Goal: Task Accomplishment & Management: Manage account settings

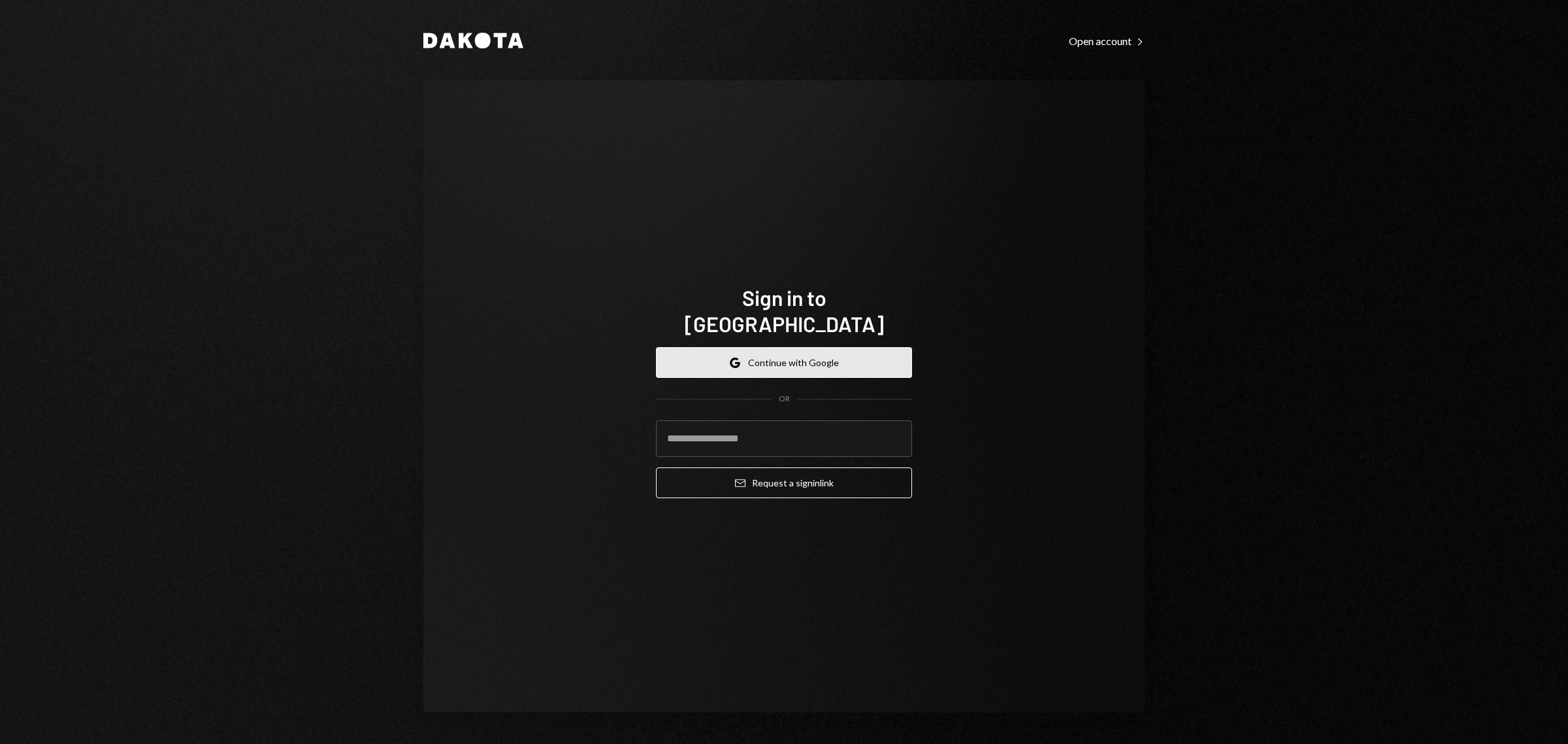
drag, startPoint x: 765, startPoint y: 334, endPoint x: 762, endPoint y: 340, distance: 6.7
click at [765, 347] on button "Google Continue with Google" at bounding box center [784, 362] width 256 height 31
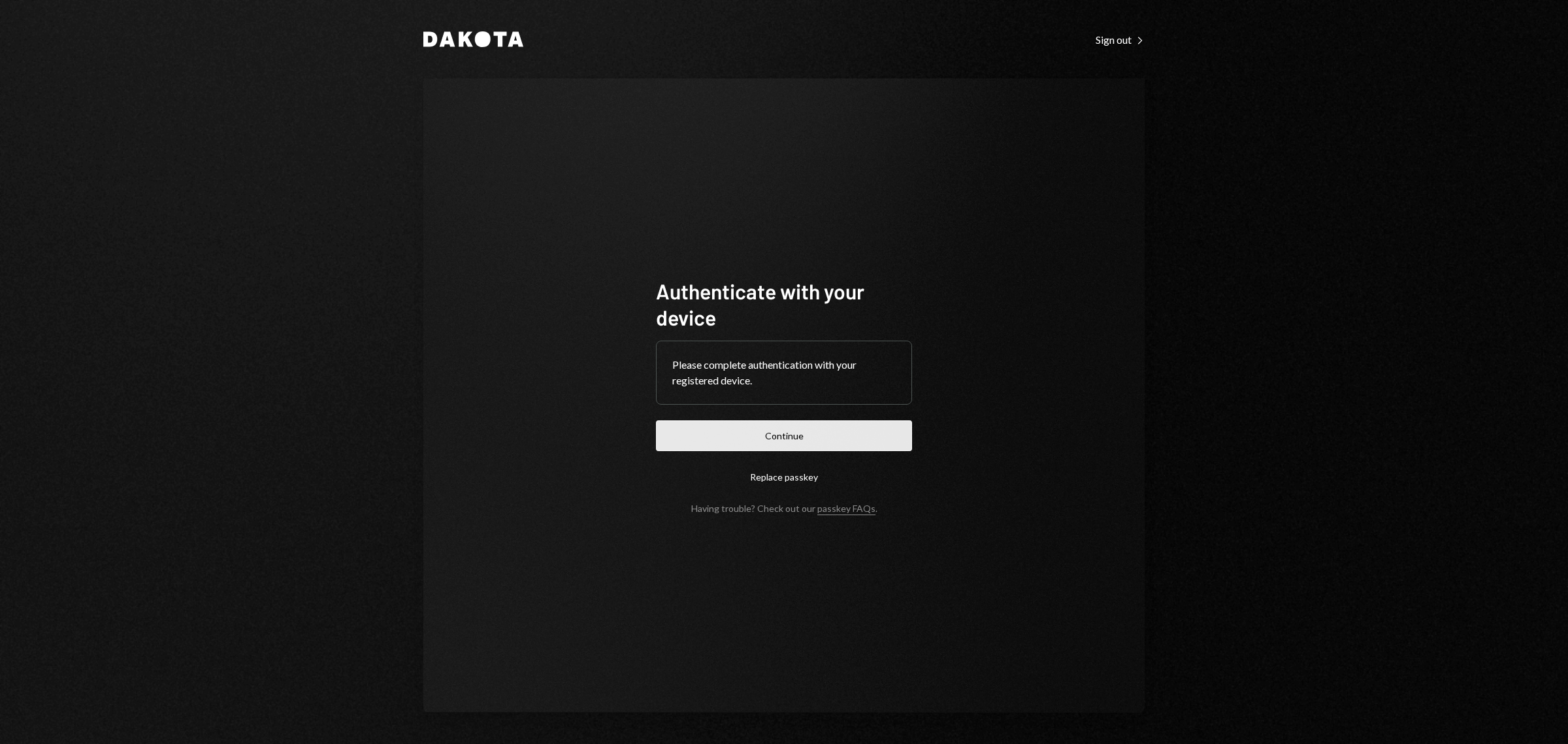
click at [766, 443] on button "Continue" at bounding box center [784, 436] width 256 height 31
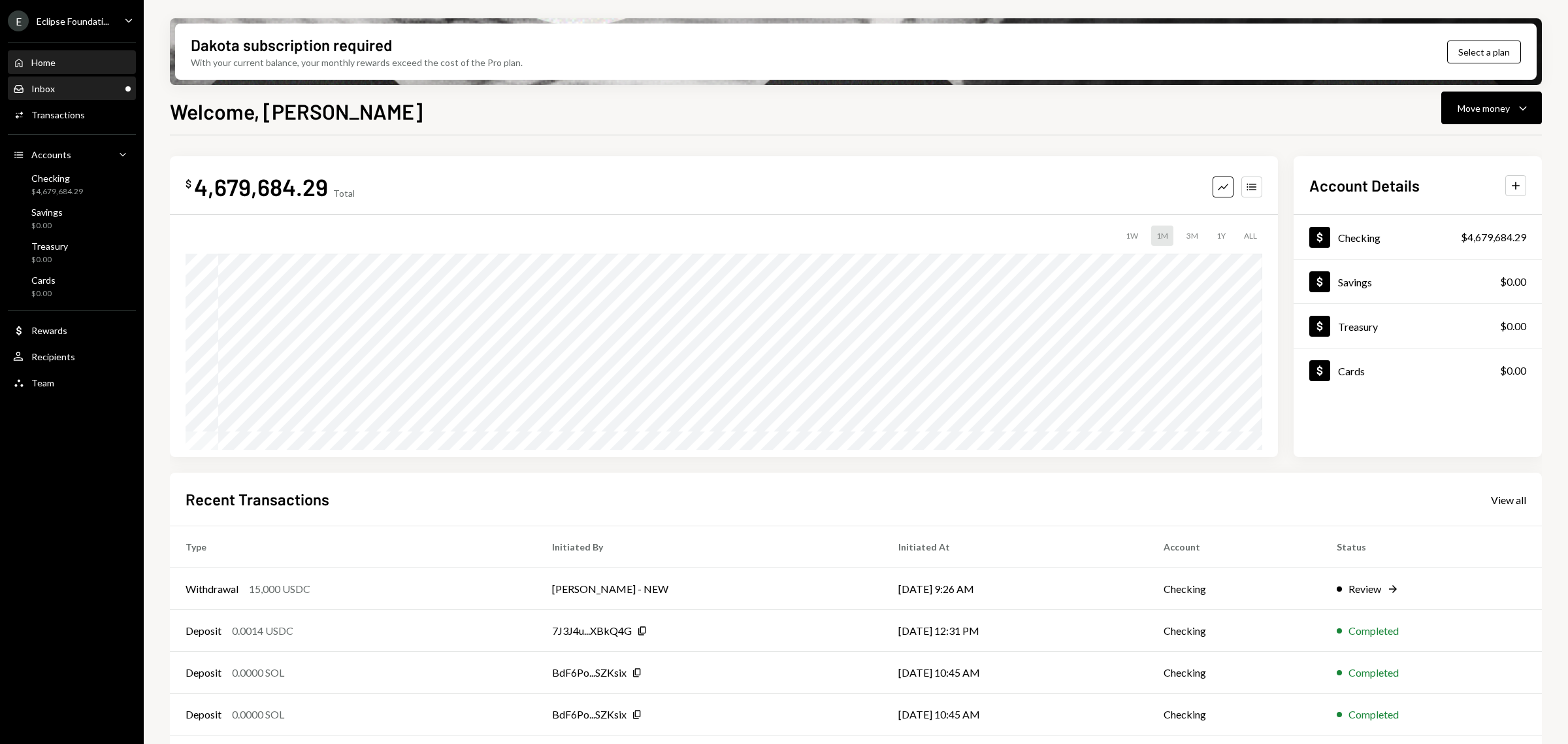
click at [65, 89] on div "Inbox Inbox" at bounding box center [72, 89] width 117 height 12
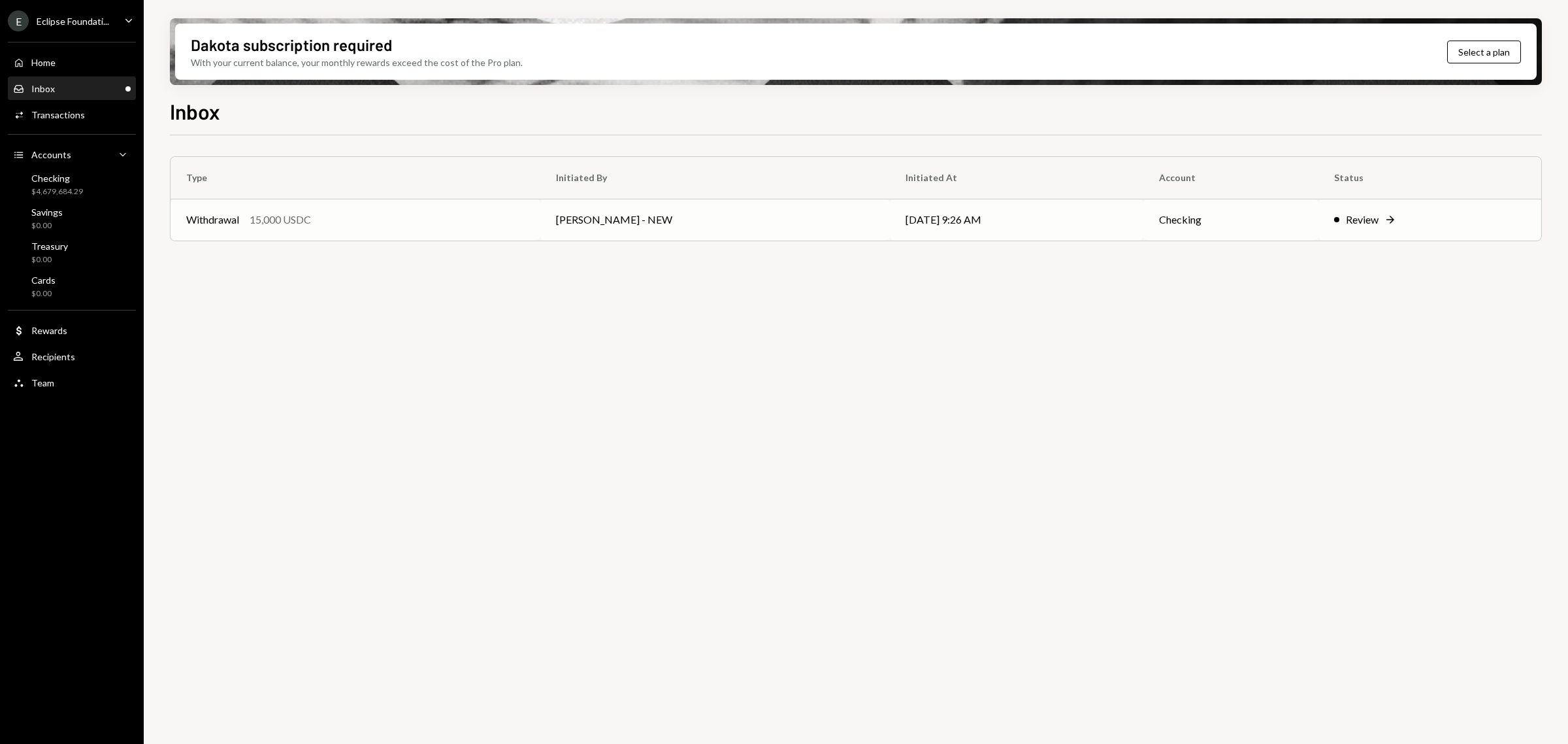
click at [557, 218] on td "[PERSON_NAME] - NEW" at bounding box center [715, 220] width 349 height 42
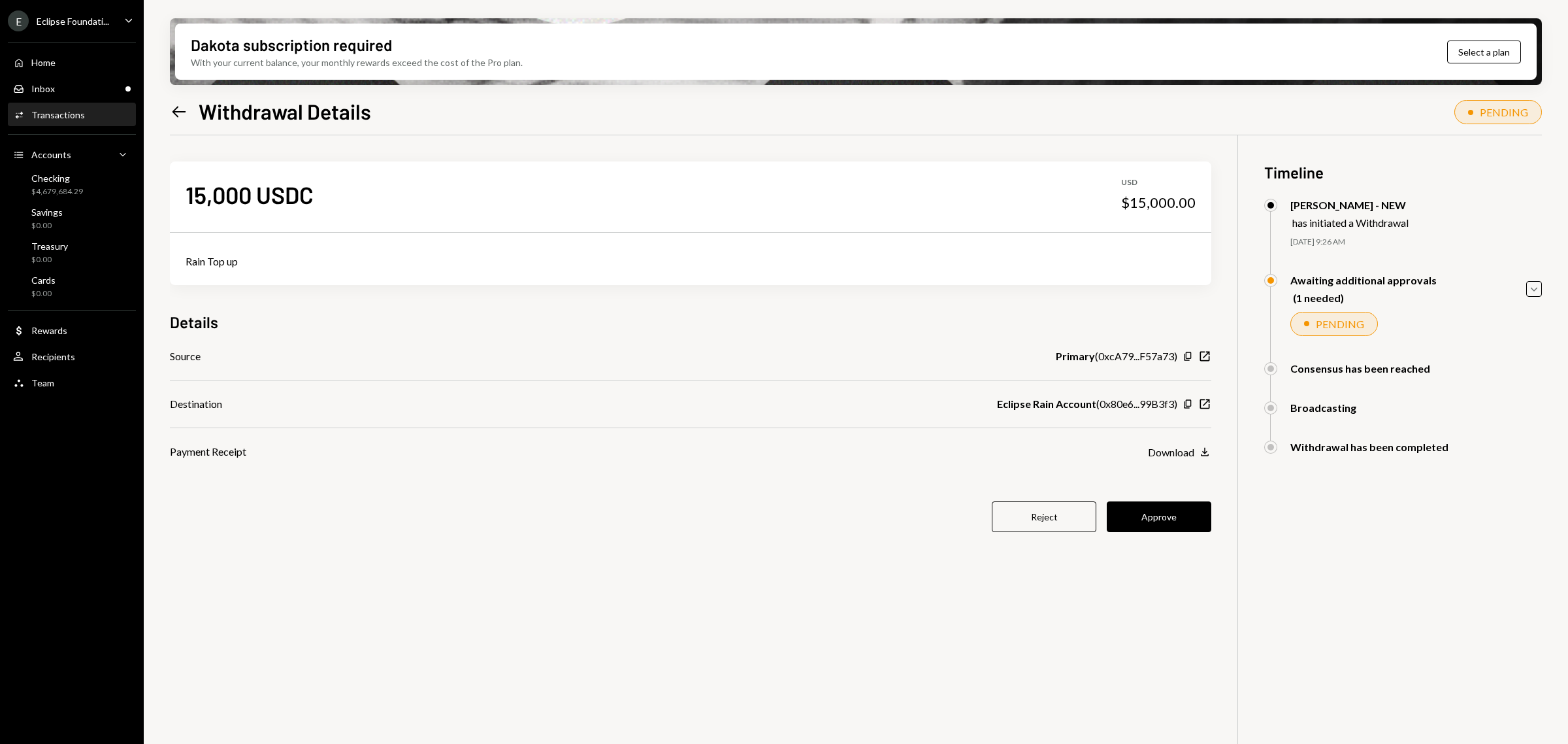
click at [1164, 514] on button "Approve" at bounding box center [1158, 516] width 105 height 31
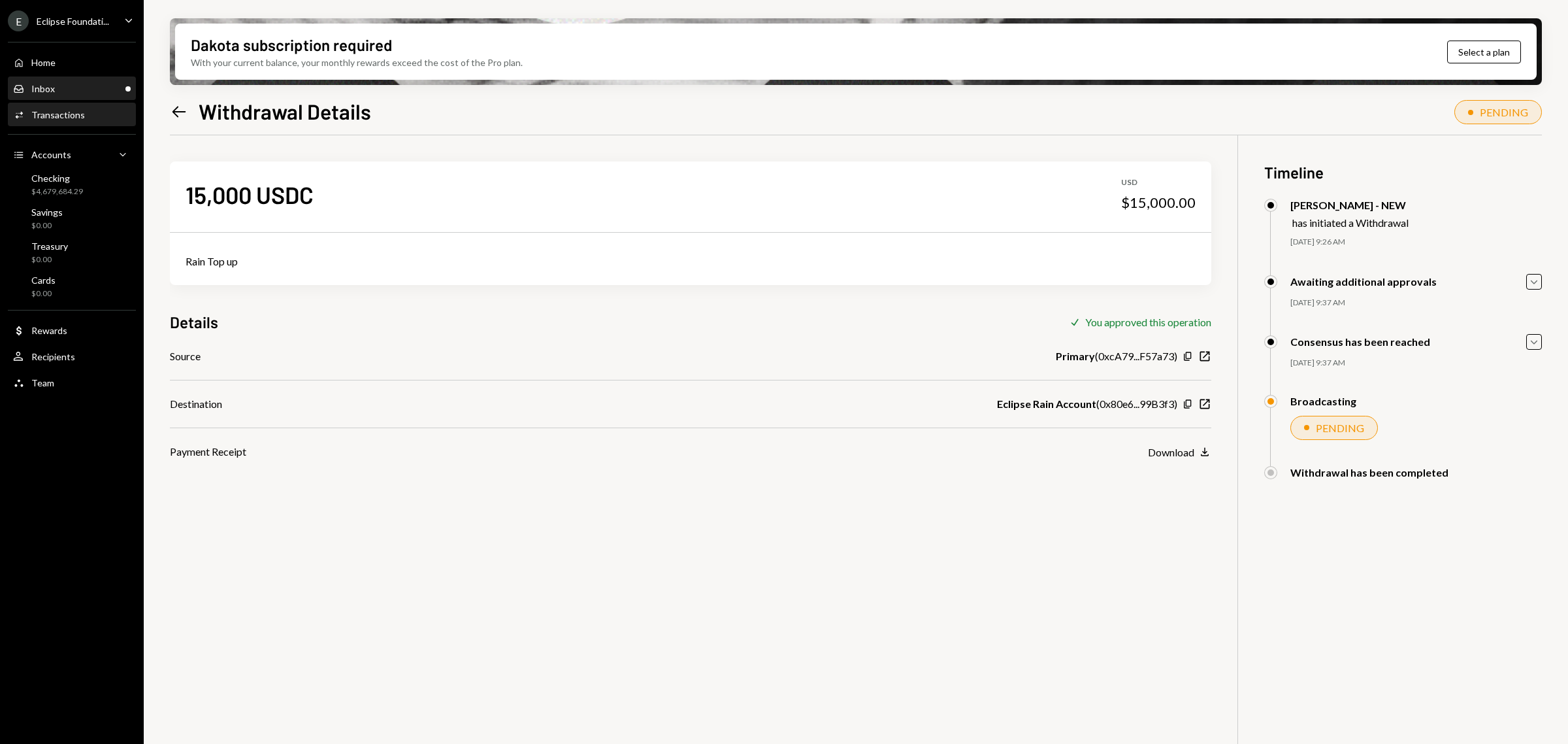
click at [49, 81] on div "Inbox Inbox" at bounding box center [72, 89] width 117 height 22
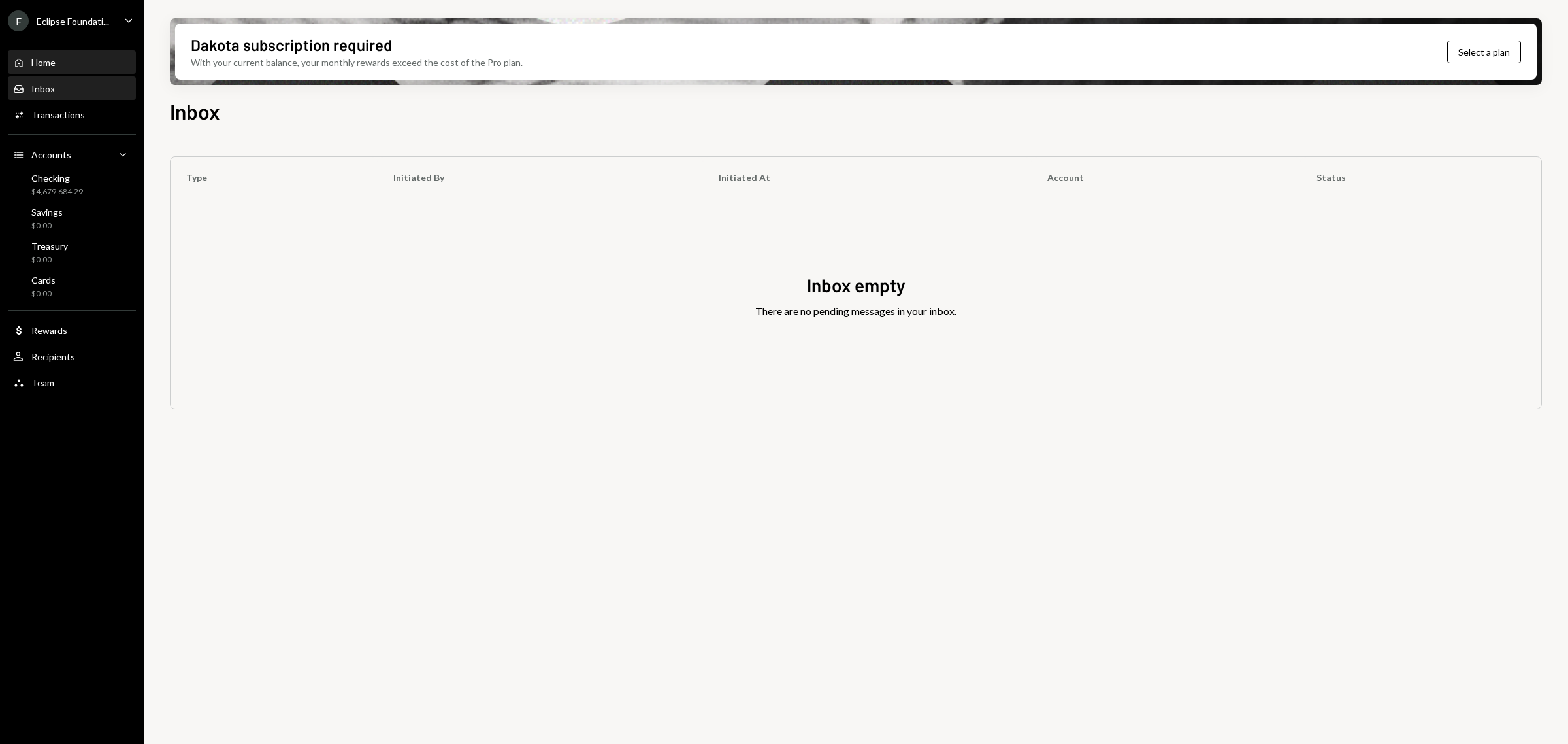
click at [44, 60] on div "Home" at bounding box center [43, 62] width 24 height 11
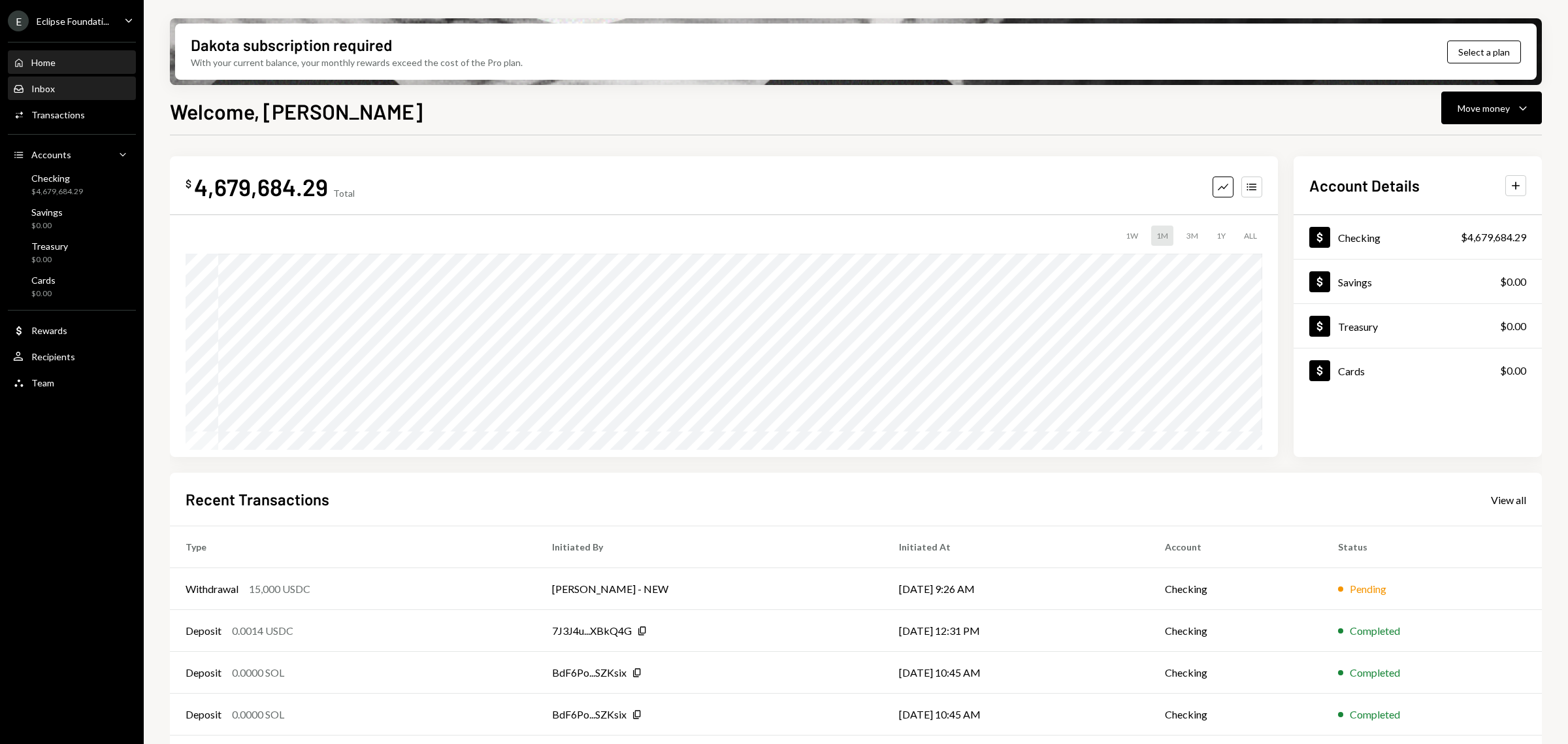
click at [53, 88] on div "Inbox" at bounding box center [43, 88] width 23 height 11
